Goal: Task Accomplishment & Management: Use online tool/utility

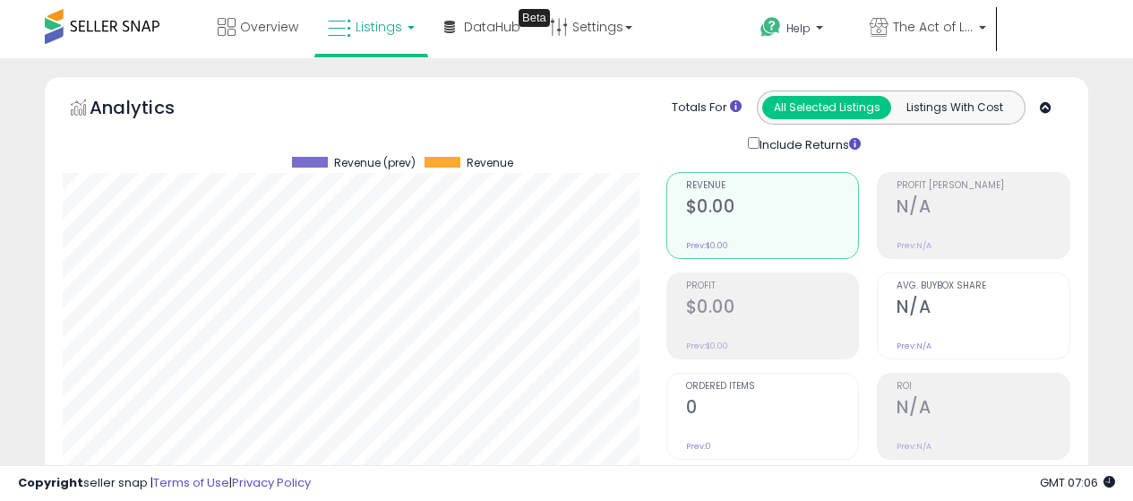
select select "**"
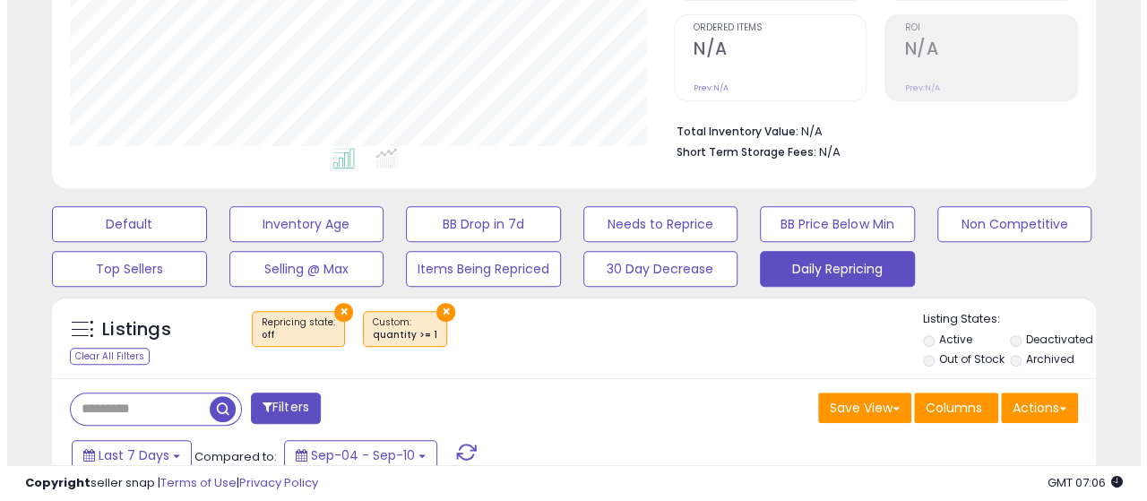
scroll to position [367, 604]
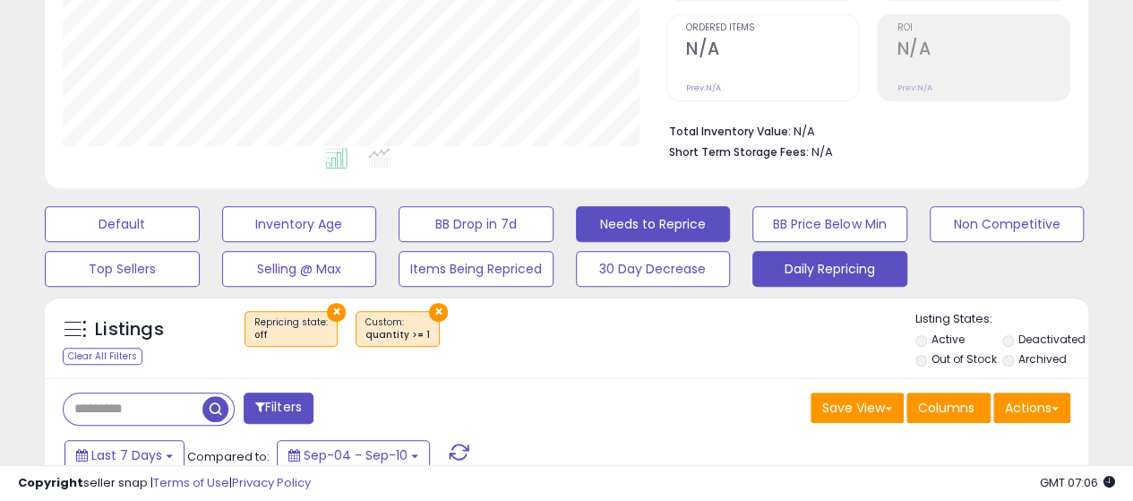
click at [668, 225] on button "Needs to Reprice" at bounding box center [653, 224] width 155 height 36
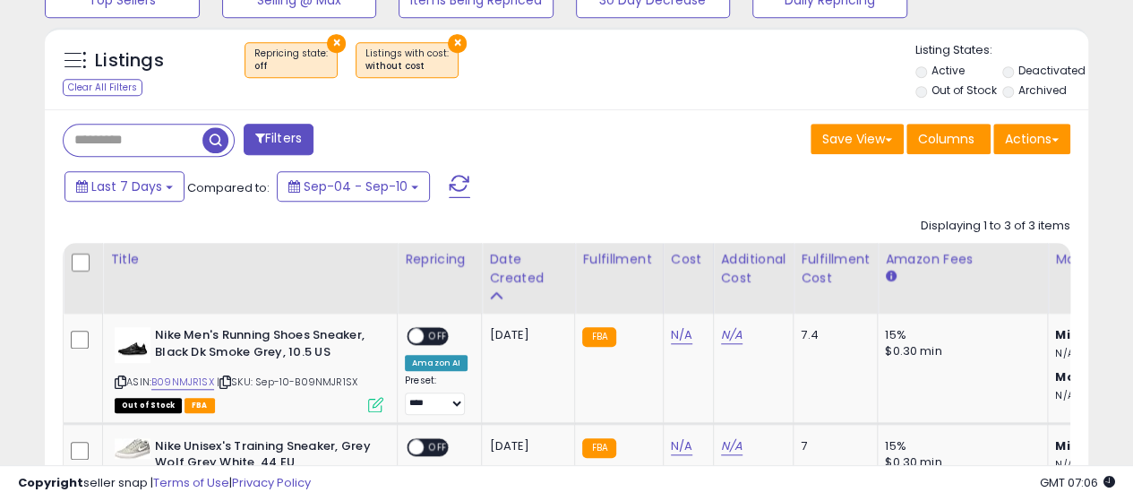
click at [448, 37] on button "×" at bounding box center [457, 43] width 19 height 19
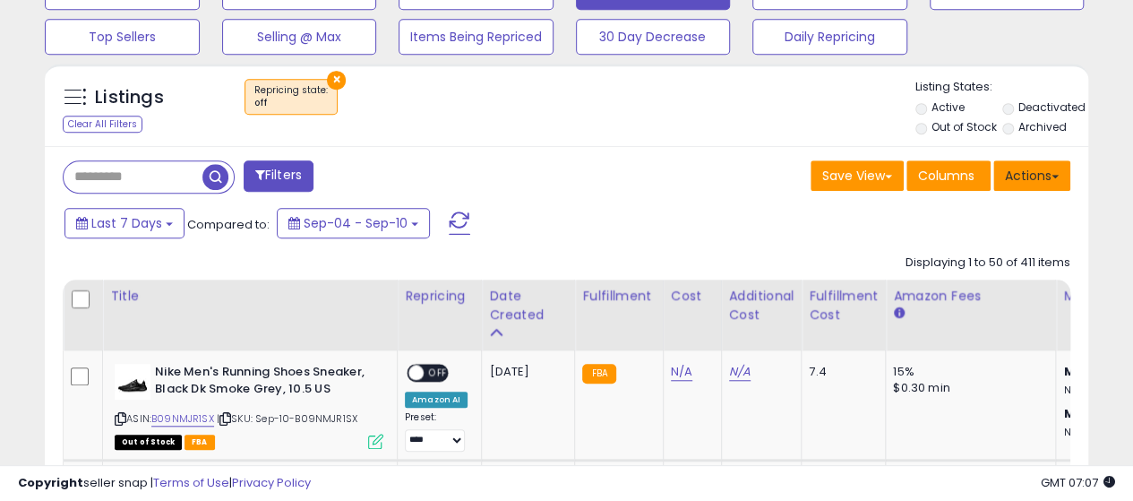
click at [1035, 174] on button "Actions" at bounding box center [1032, 175] width 77 height 30
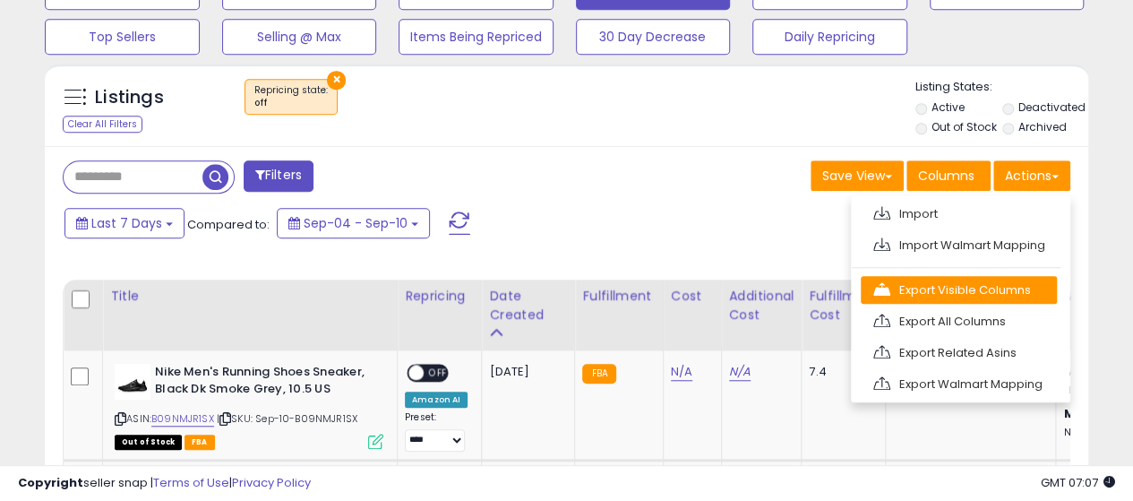
click at [952, 285] on link "Export Visible Columns" at bounding box center [959, 290] width 196 height 28
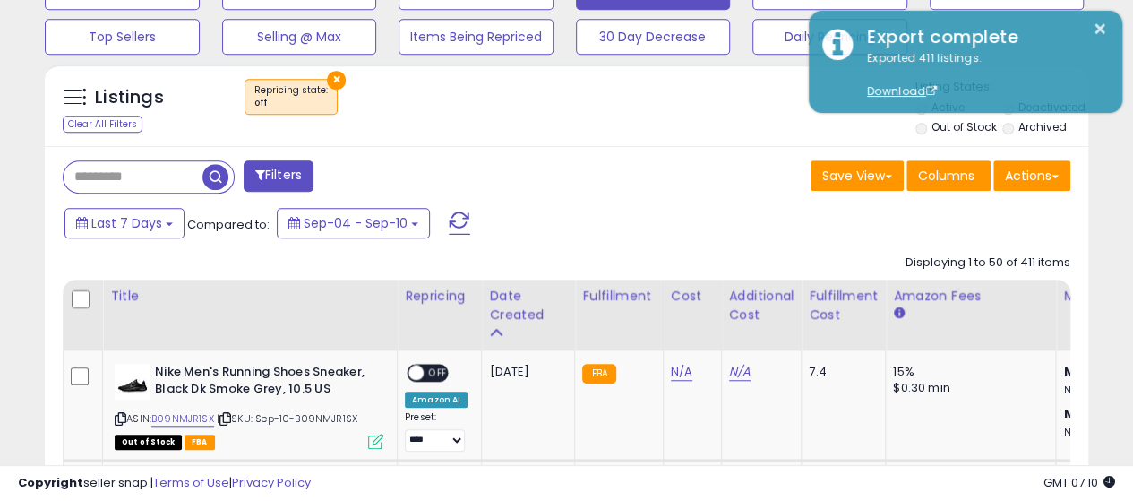
drag, startPoint x: 1130, startPoint y: 291, endPoint x: 1019, endPoint y: 187, distance: 152.1
click at [1043, 177] on button "Actions" at bounding box center [1032, 175] width 77 height 30
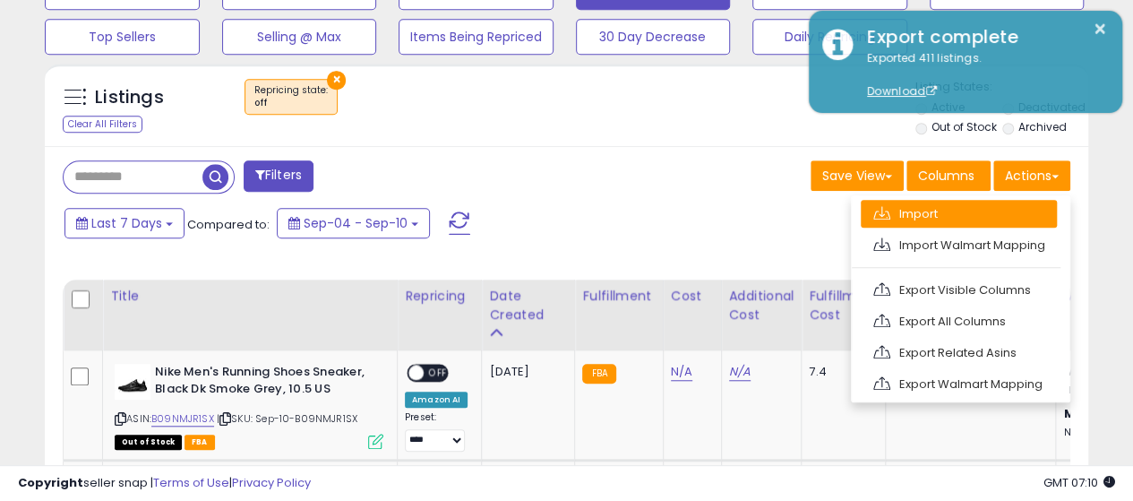
click at [934, 209] on link "Import" at bounding box center [959, 214] width 196 height 28
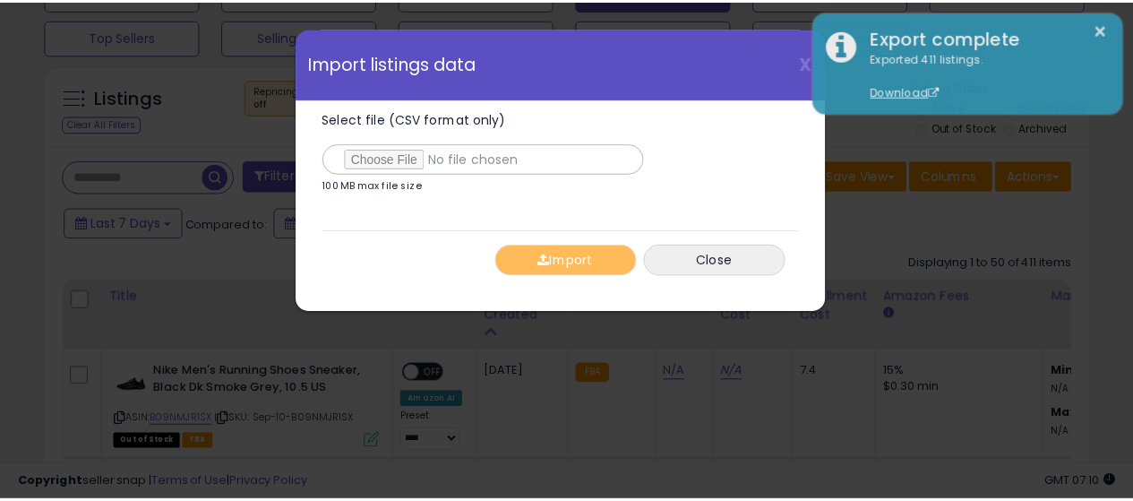
scroll to position [367, 611]
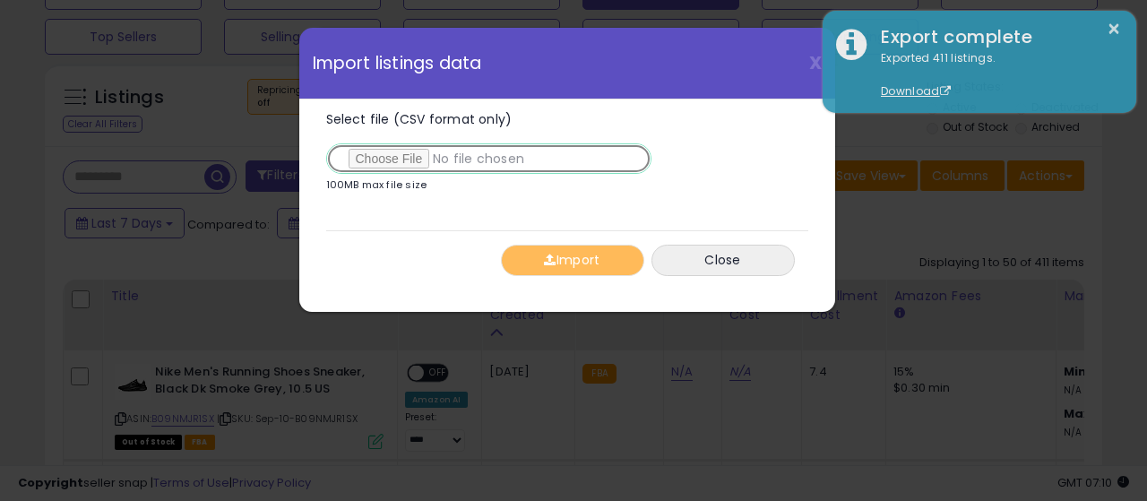
click at [402, 152] on input "Select file (CSV format only)" at bounding box center [488, 158] width 325 height 30
type input "**********"
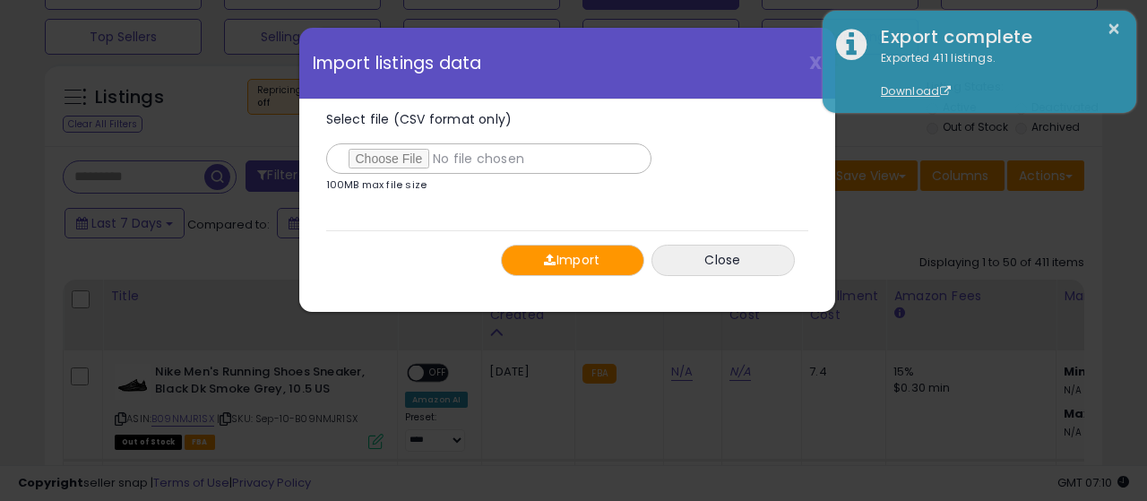
click at [575, 268] on button "Import" at bounding box center [572, 260] width 143 height 31
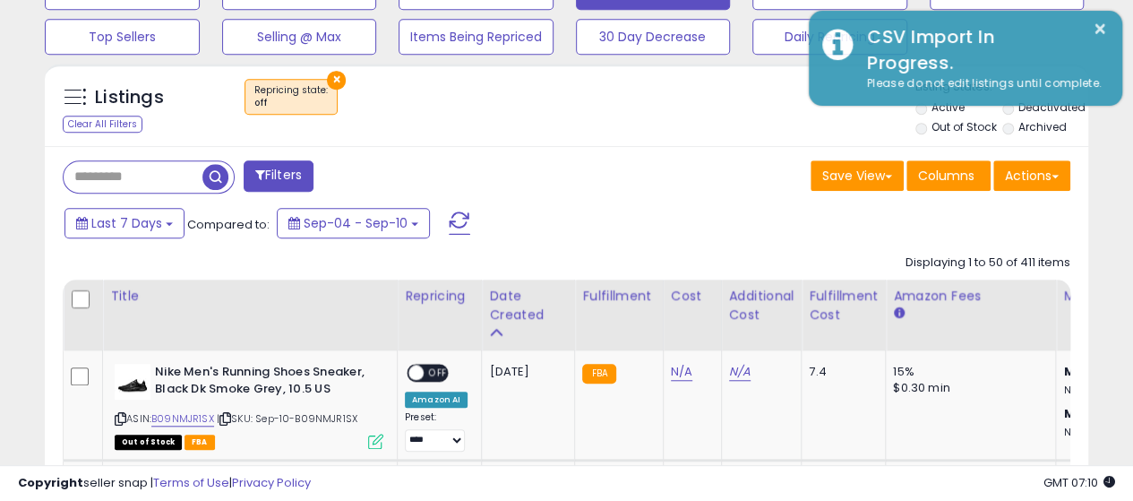
scroll to position [895618, 895382]
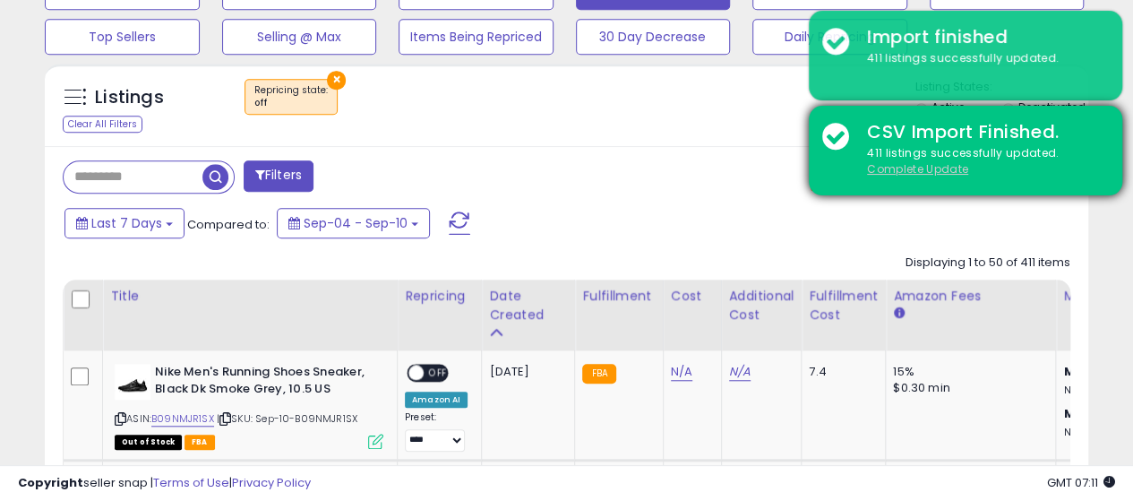
click at [928, 169] on u "Complete Update" at bounding box center [917, 168] width 101 height 15
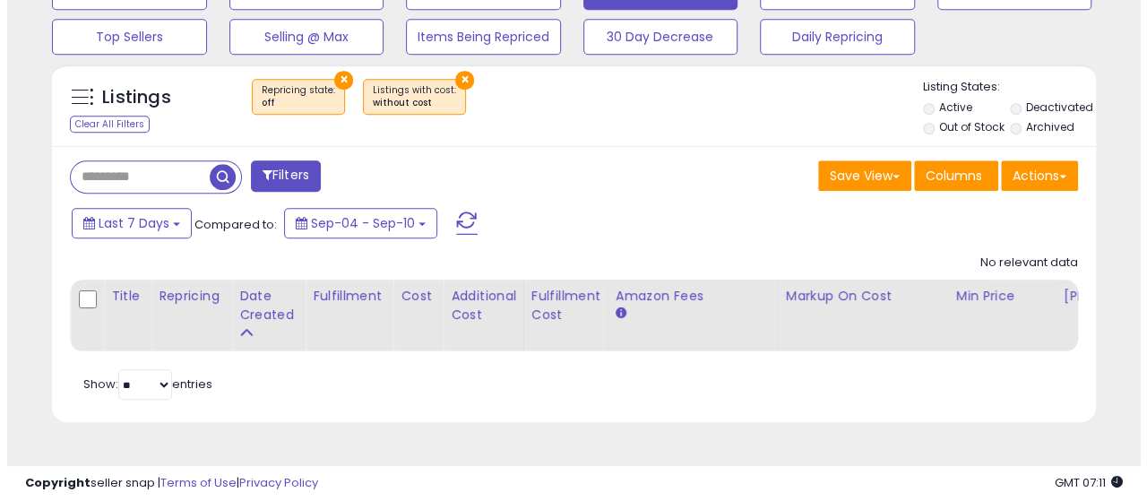
scroll to position [367, 604]
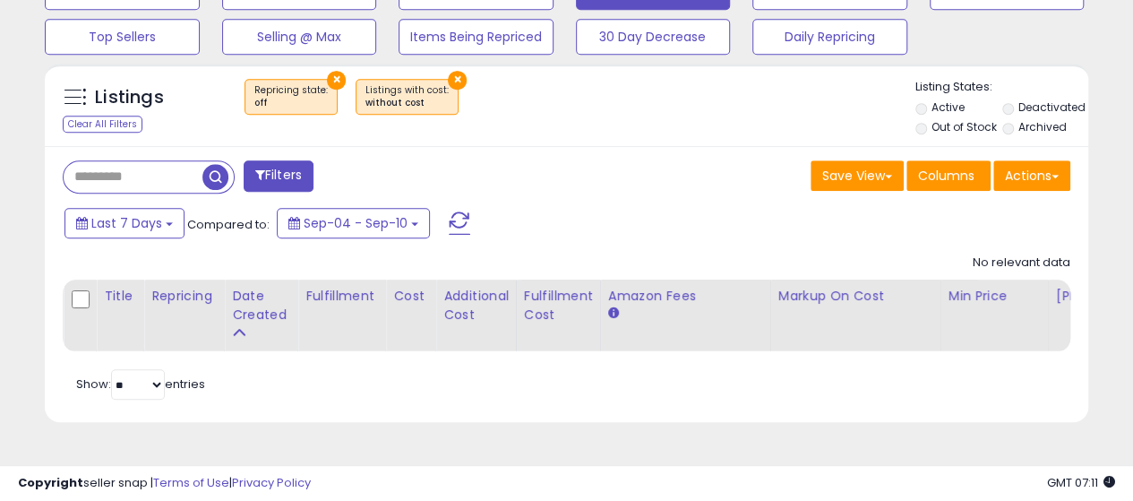
click at [448, 76] on button "×" at bounding box center [457, 80] width 19 height 19
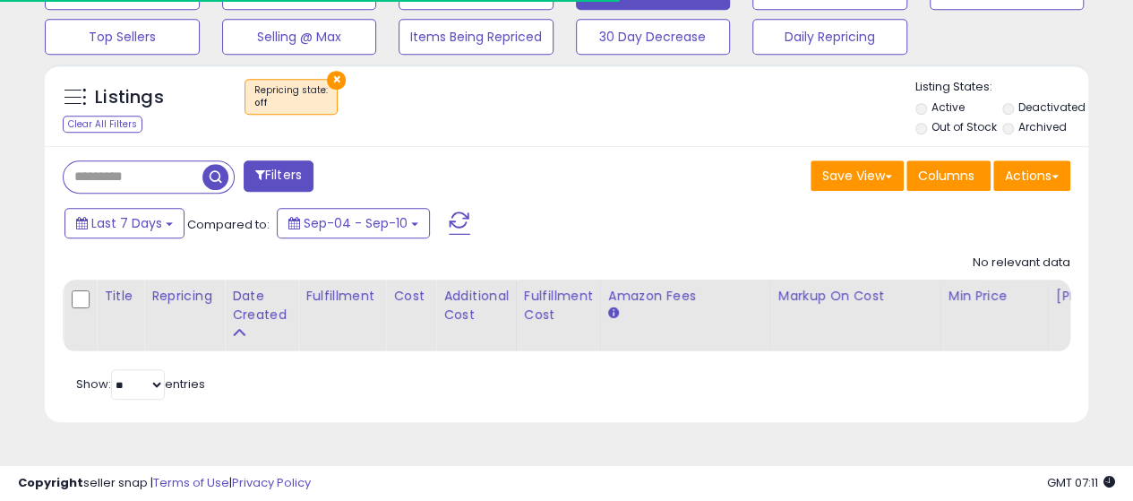
click at [332, 73] on button "×" at bounding box center [336, 80] width 19 height 19
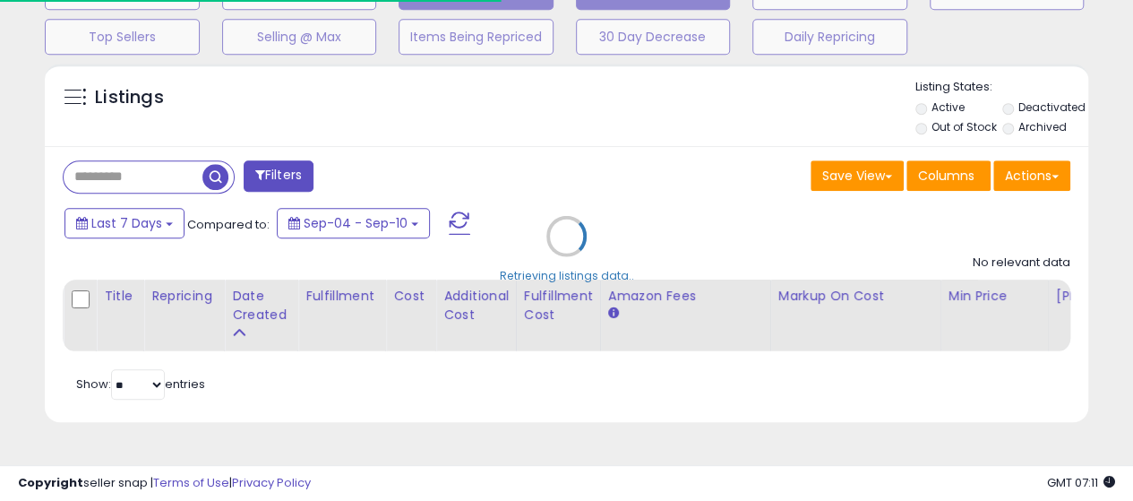
scroll to position [895618, 895382]
